Goal: Task Accomplishment & Management: Manage account settings

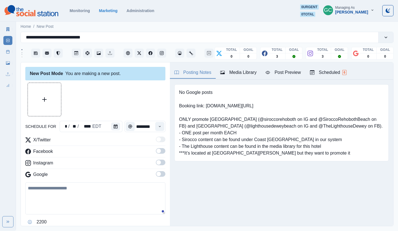
click at [331, 67] on button "Scheduled 6" at bounding box center [329, 73] width 46 height 12
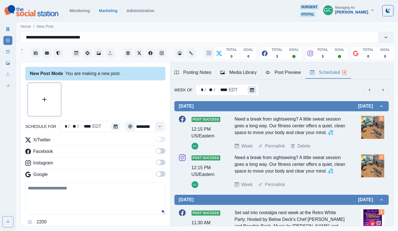
click at [248, 91] on button "Calendar" at bounding box center [252, 90] width 9 height 8
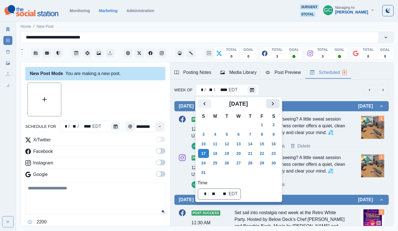
click at [276, 103] on icon "Next" at bounding box center [273, 103] width 7 height 7
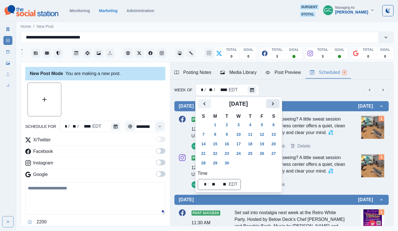
click at [276, 107] on icon "Next" at bounding box center [273, 103] width 7 height 7
click at [209, 134] on button "5" at bounding box center [203, 134] width 11 height 9
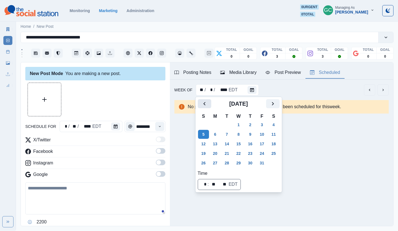
click at [204, 102] on icon "Previous" at bounding box center [204, 103] width 7 height 7
click at [218, 126] on button "1" at bounding box center [215, 124] width 11 height 9
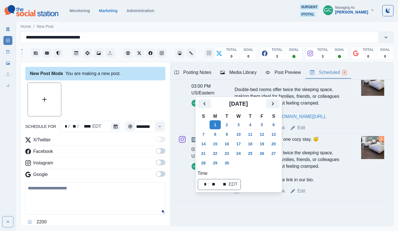
scroll to position [234, 0]
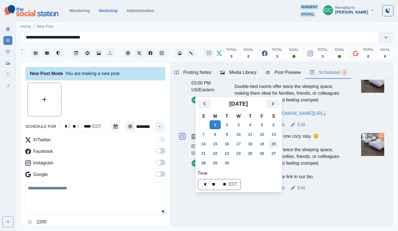
click at [219, 136] on button "8" at bounding box center [215, 134] width 11 height 9
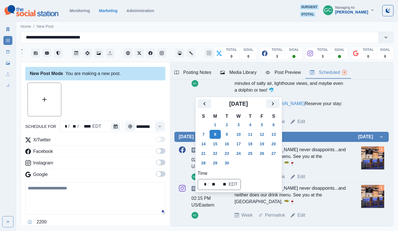
scroll to position [270, 0]
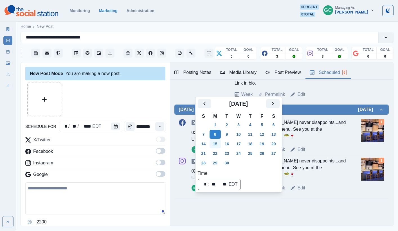
click at [210, 143] on button "15" at bounding box center [215, 144] width 11 height 9
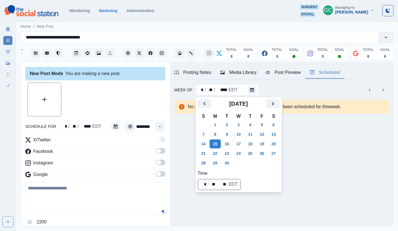
scroll to position [0, 0]
